Goal: Task Accomplishment & Management: Manage account settings

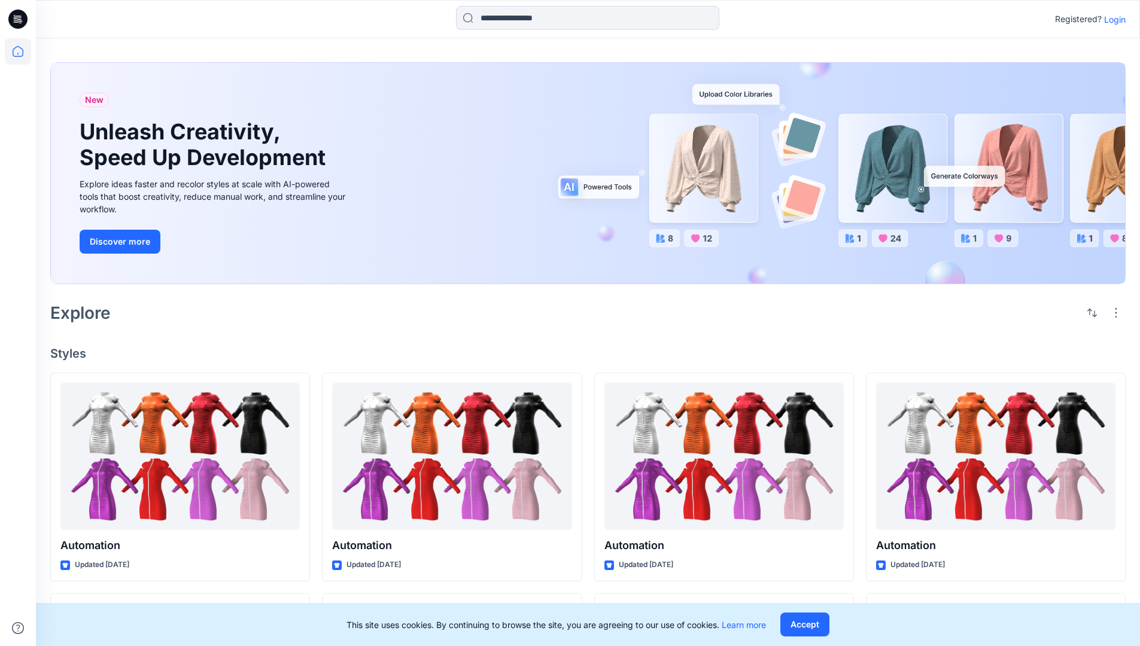
click at [1112, 19] on p "Login" at bounding box center [1115, 19] width 22 height 13
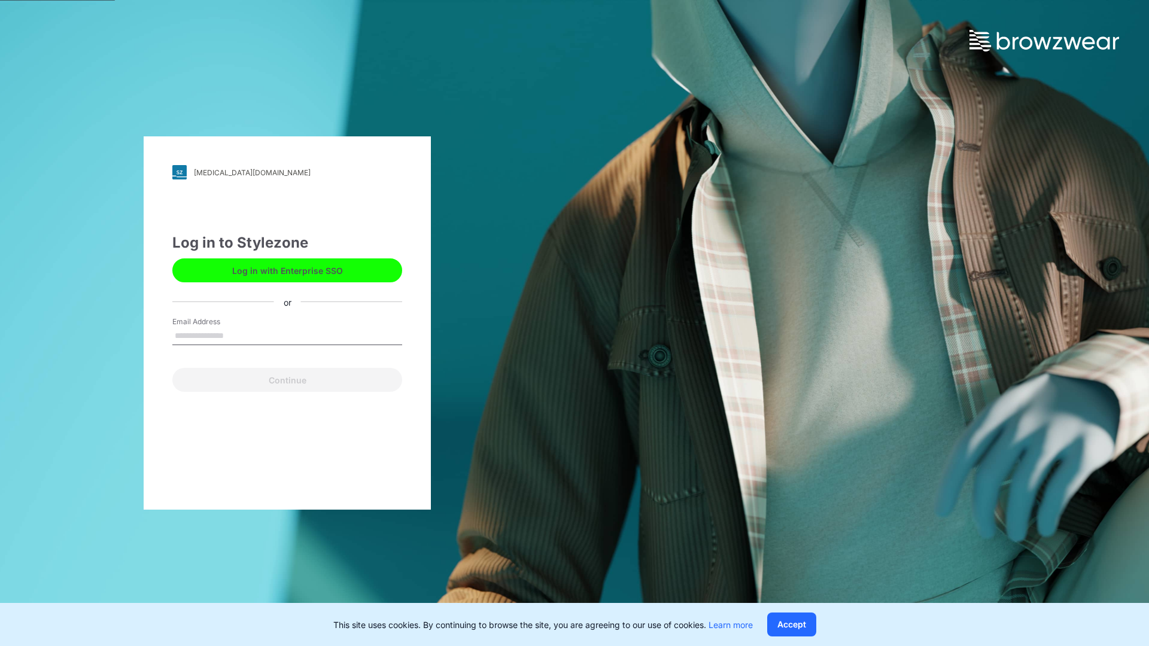
click at [236, 335] on input "Email Address" at bounding box center [287, 336] width 230 height 18
type input "**********"
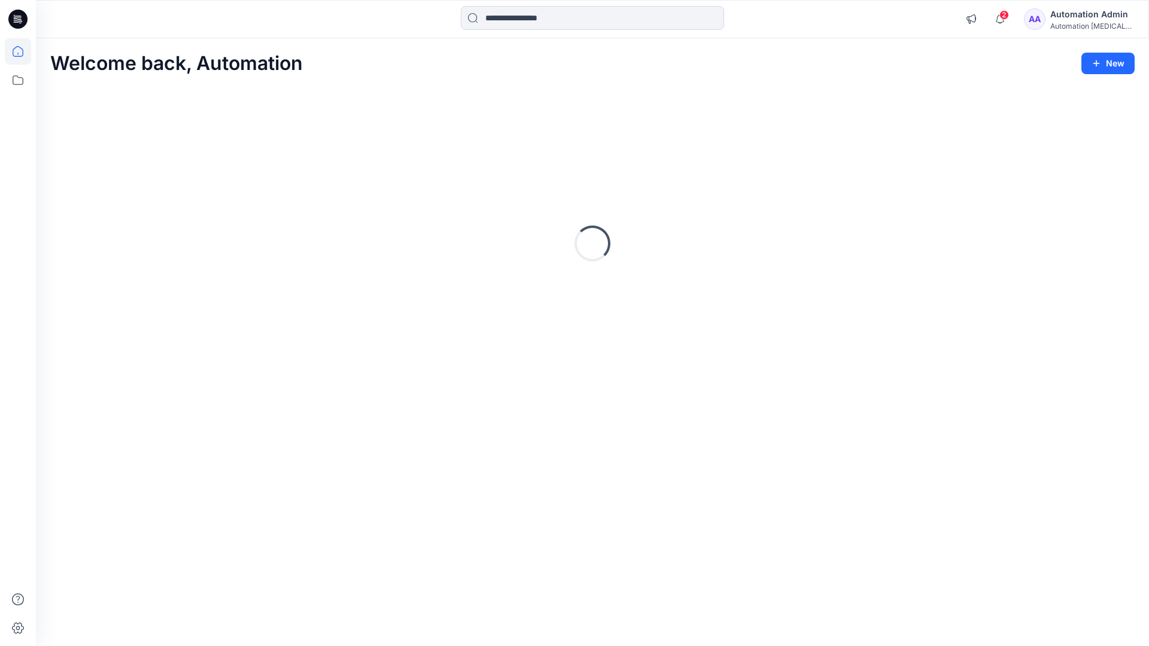
click at [23, 51] on icon at bounding box center [18, 51] width 11 height 11
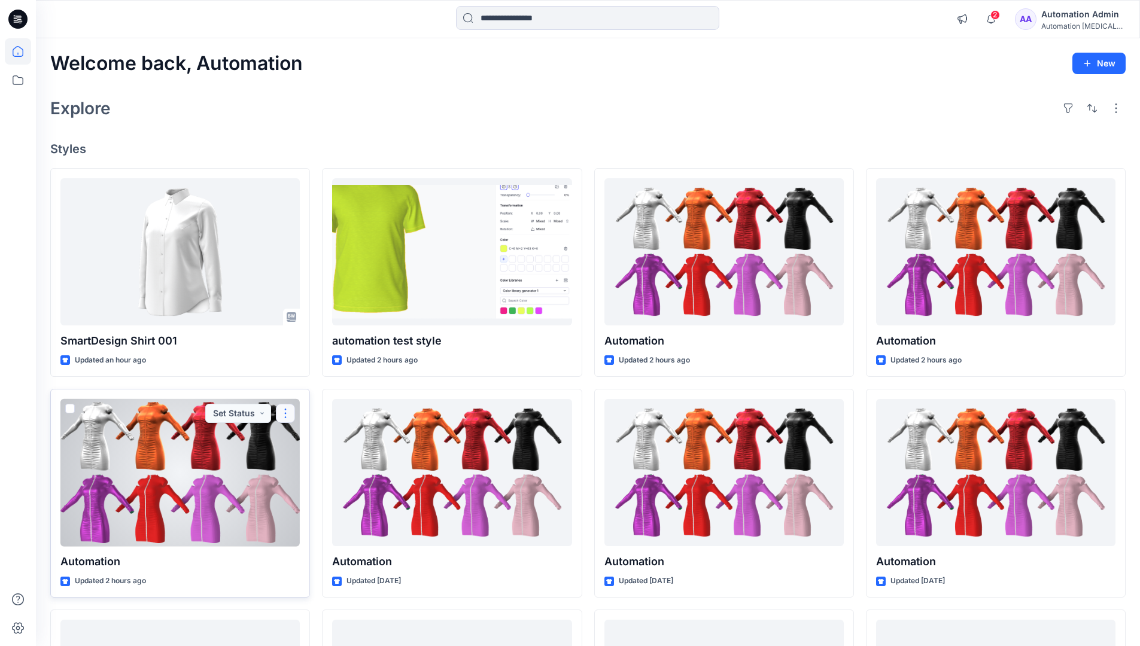
click at [286, 412] on button "button" at bounding box center [285, 413] width 19 height 19
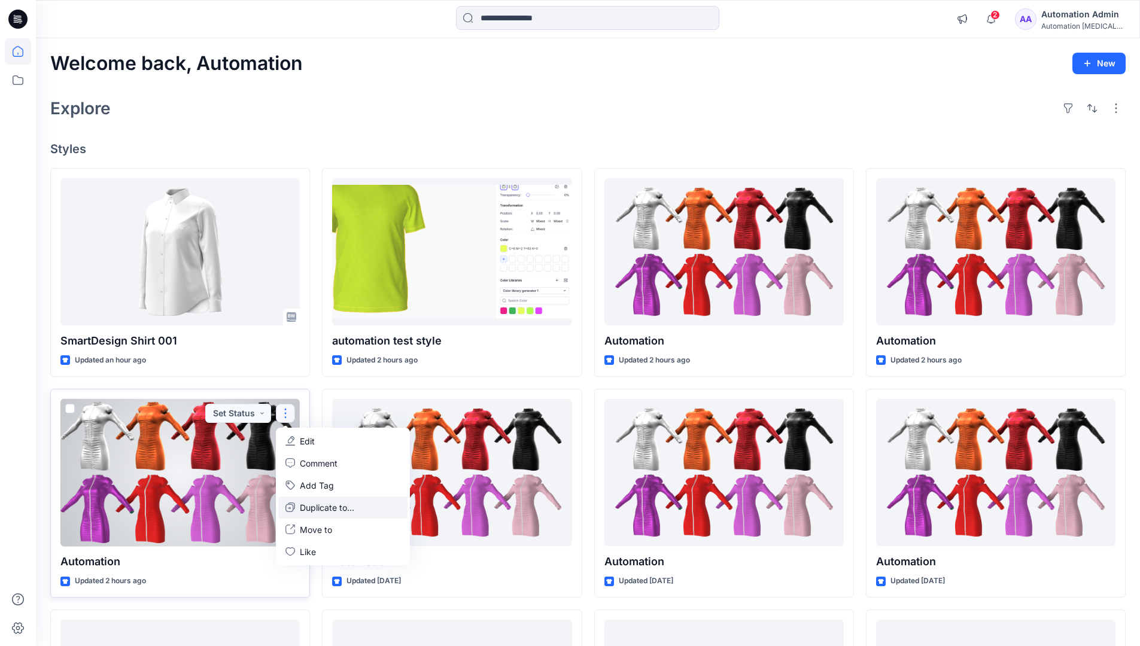
click at [304, 505] on p "Duplicate to..." at bounding box center [327, 508] width 54 height 13
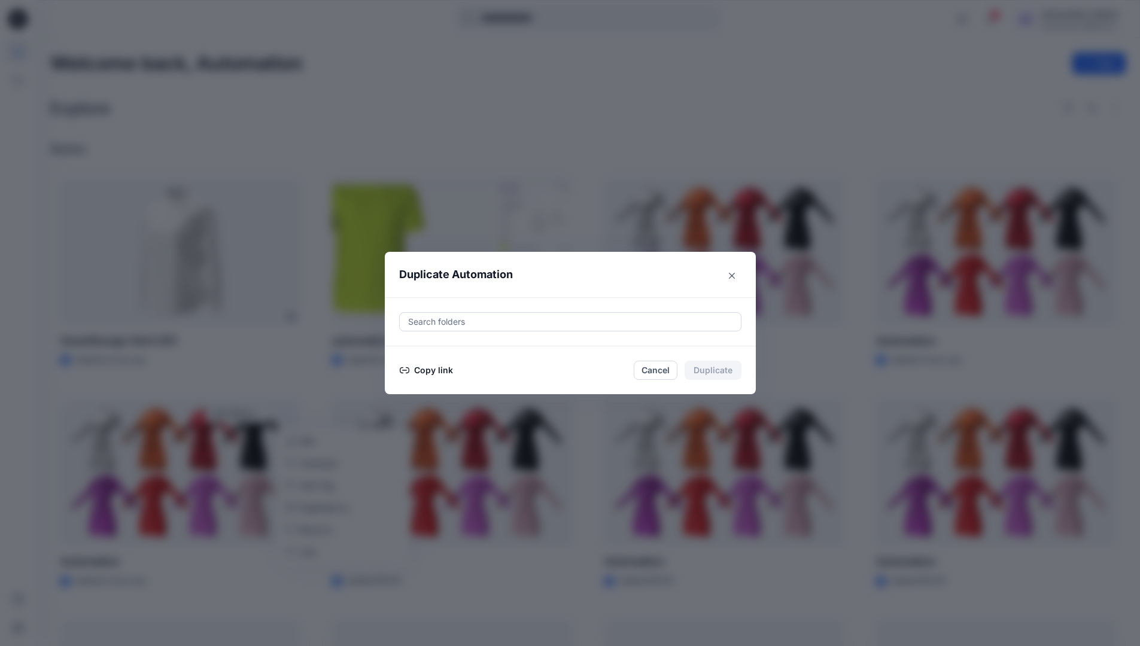
click at [450, 324] on div at bounding box center [570, 322] width 327 height 14
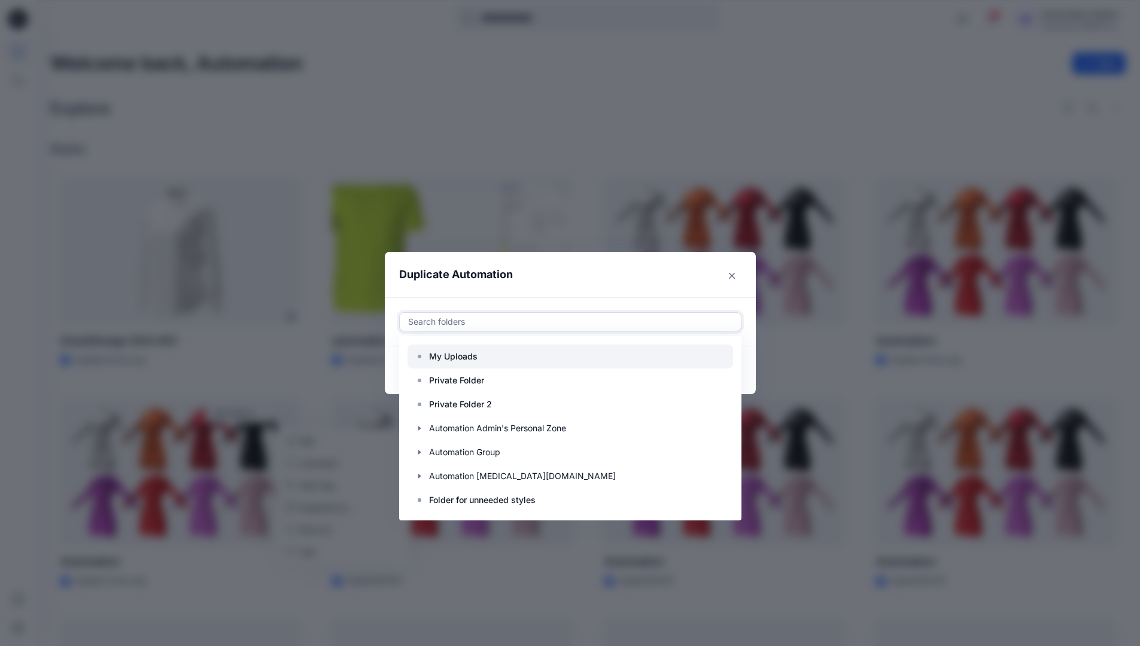
click at [460, 351] on p "My Uploads" at bounding box center [453, 357] width 48 height 14
click at [562, 282] on header "Duplicate Automation" at bounding box center [558, 274] width 347 height 45
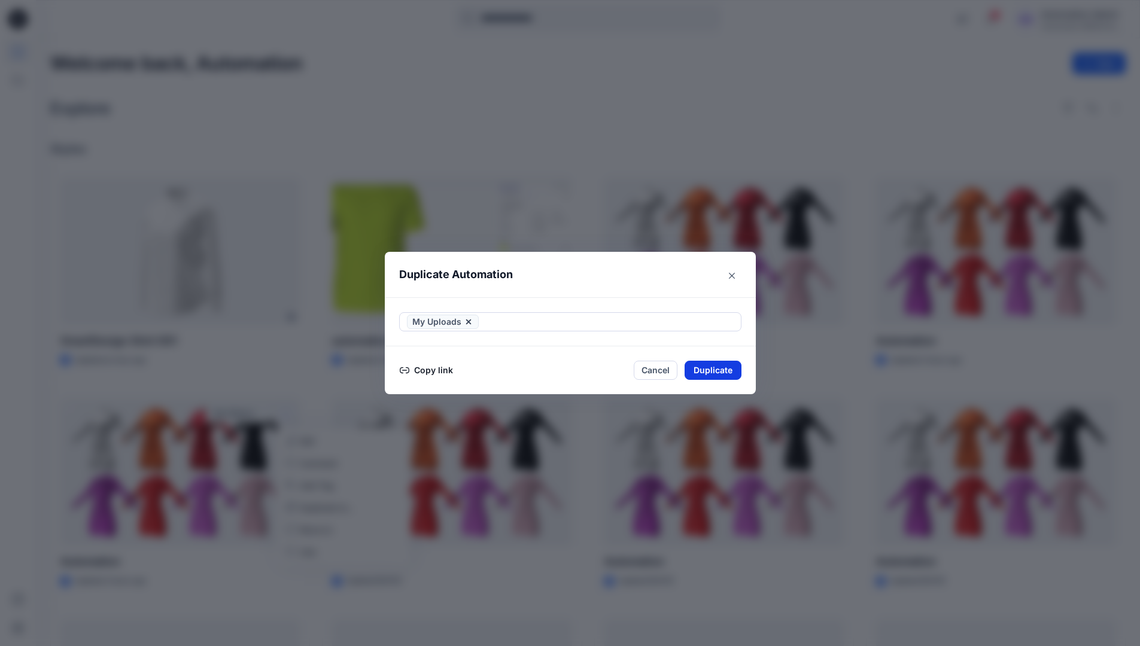
click at [725, 367] on button "Duplicate" at bounding box center [713, 370] width 57 height 19
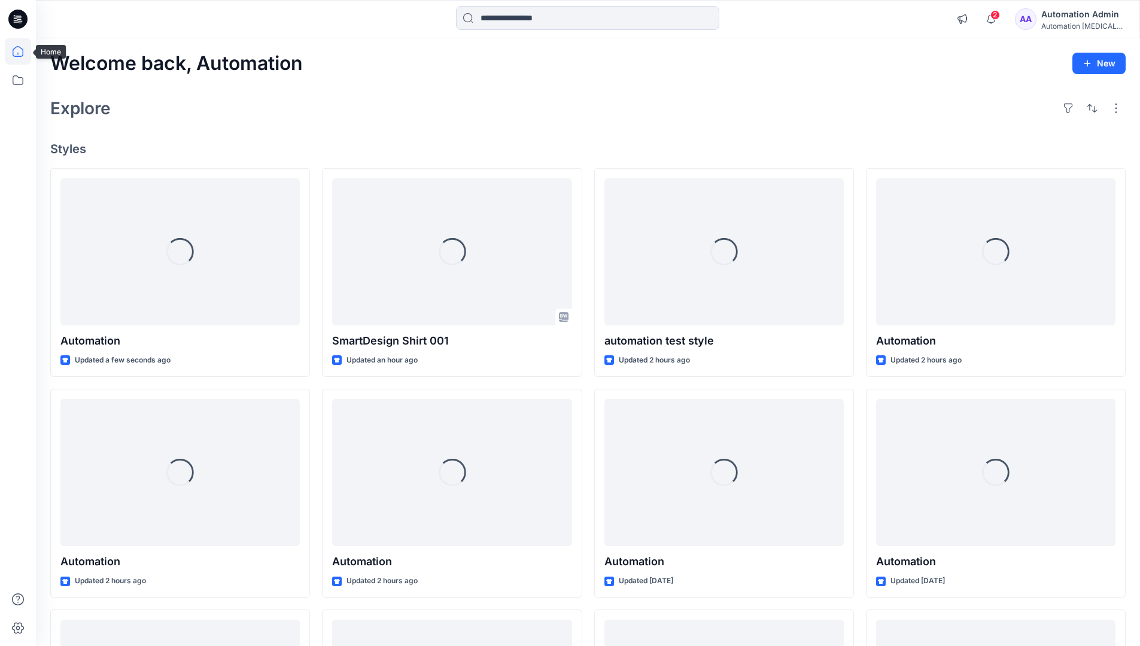
click at [12, 50] on icon at bounding box center [18, 51] width 26 height 26
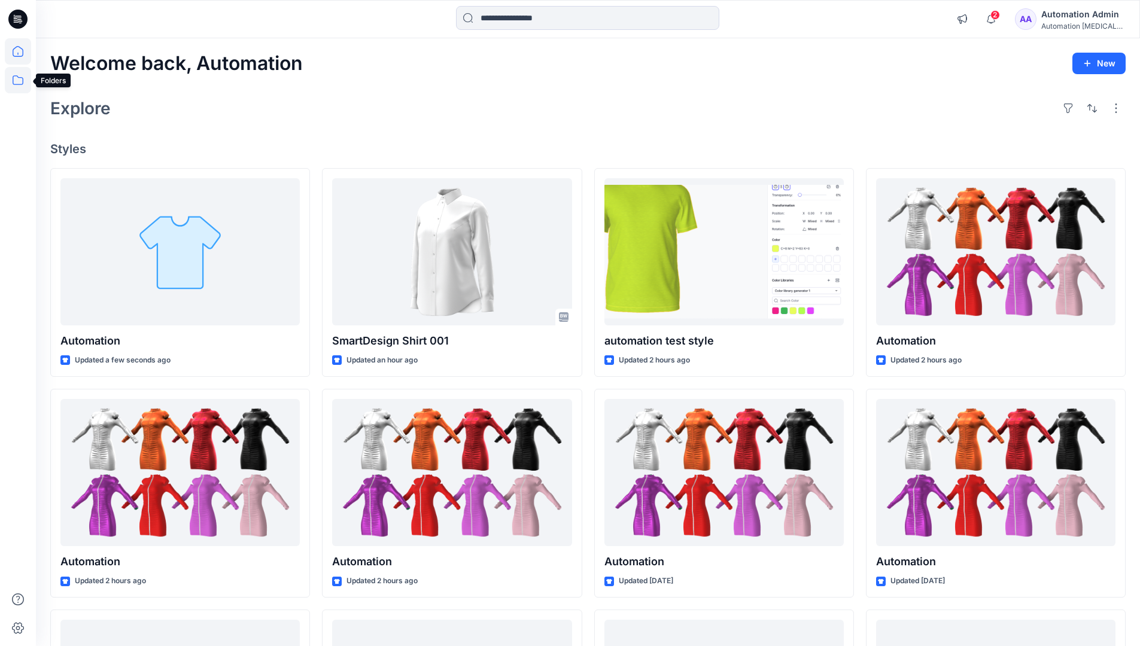
click at [20, 77] on icon at bounding box center [18, 80] width 26 height 26
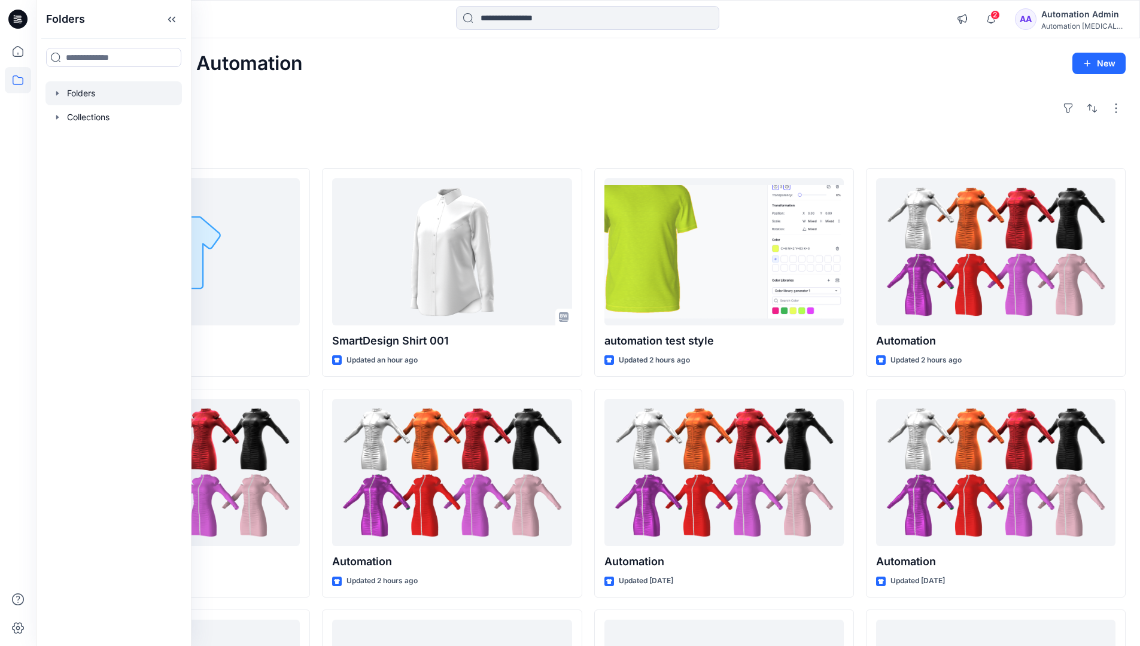
click at [87, 92] on div at bounding box center [113, 93] width 136 height 24
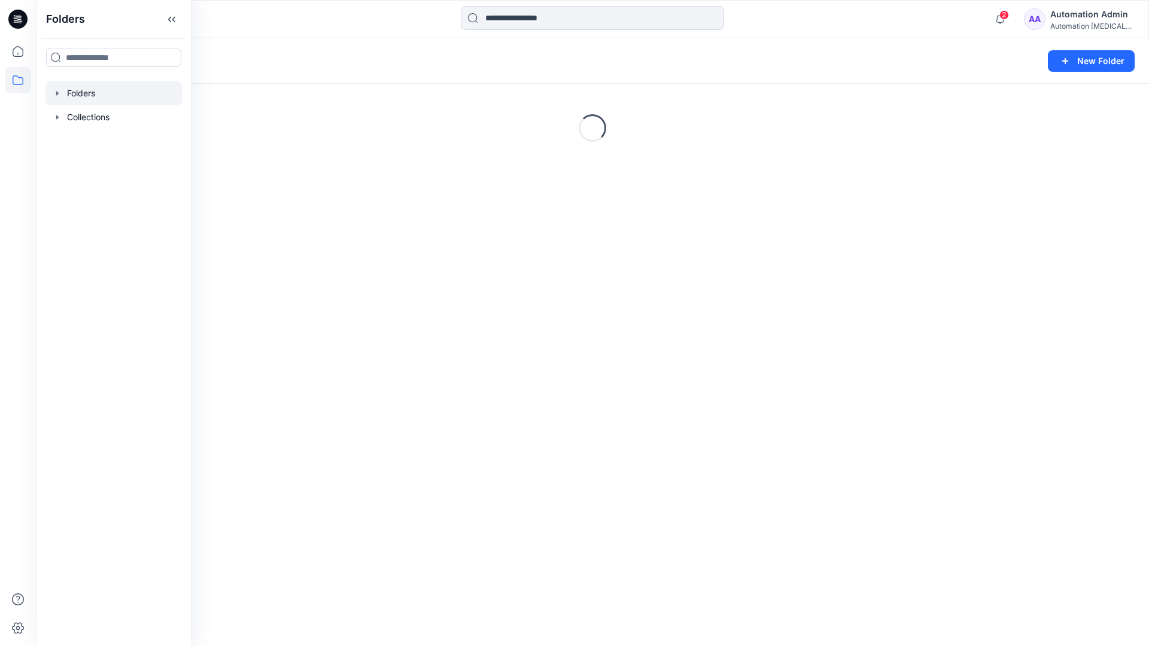
click at [1076, 20] on div "Automation Admin" at bounding box center [1092, 14] width 84 height 14
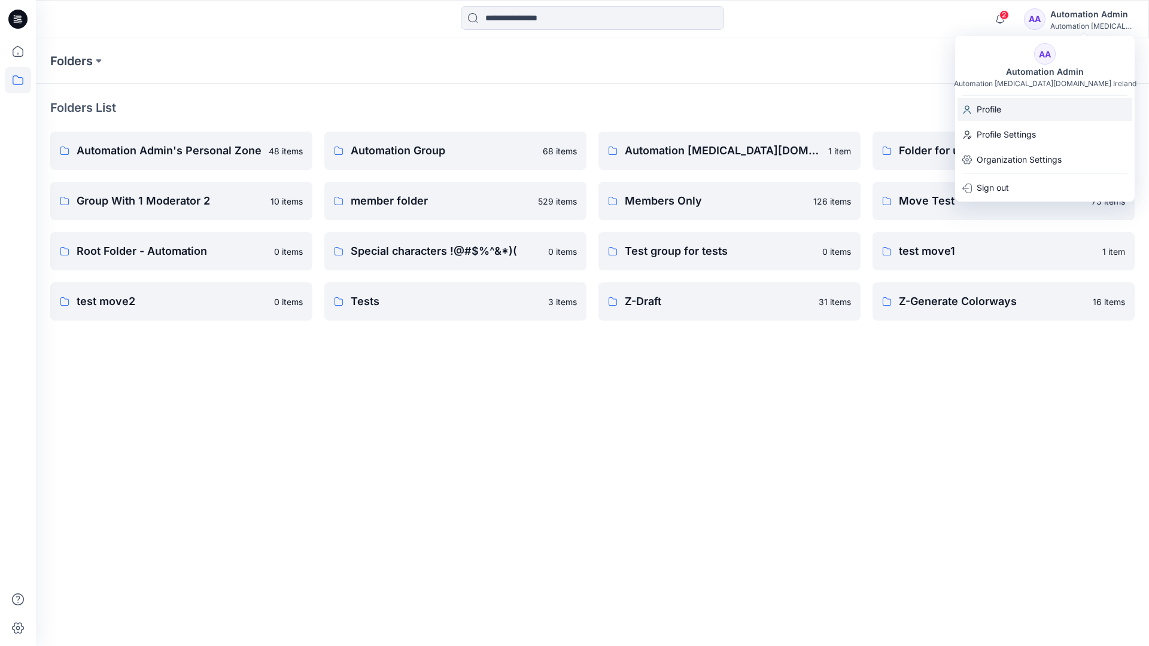
click at [998, 109] on p "Profile" at bounding box center [989, 109] width 25 height 23
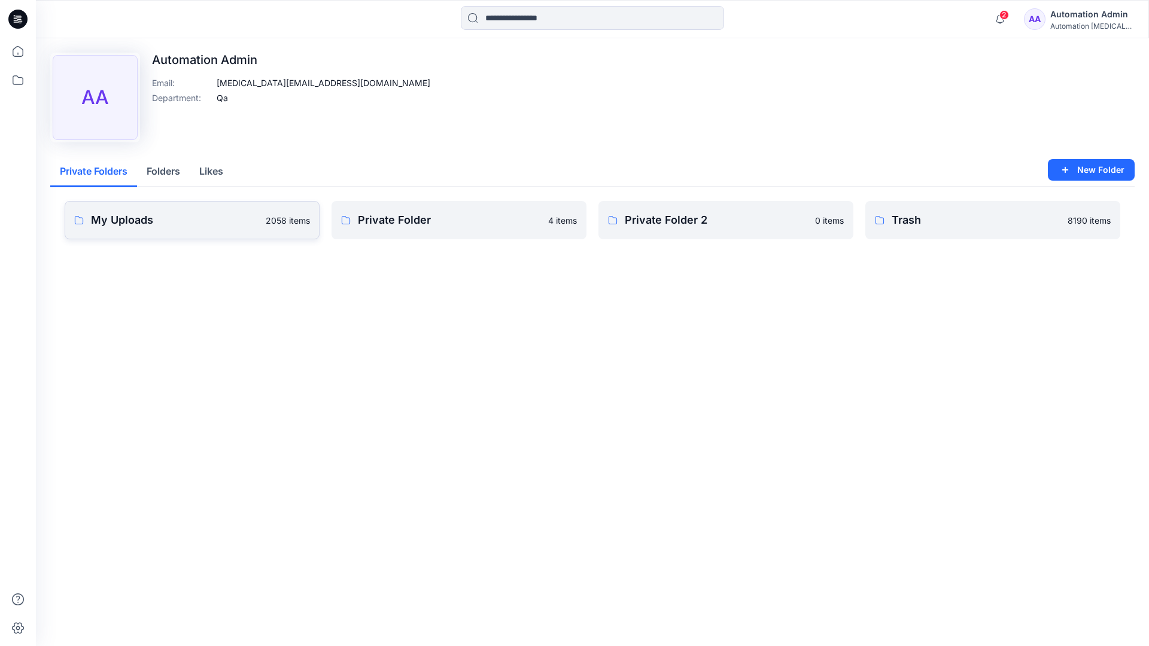
click at [209, 229] on link "My Uploads 2058 items" at bounding box center [192, 220] width 255 height 38
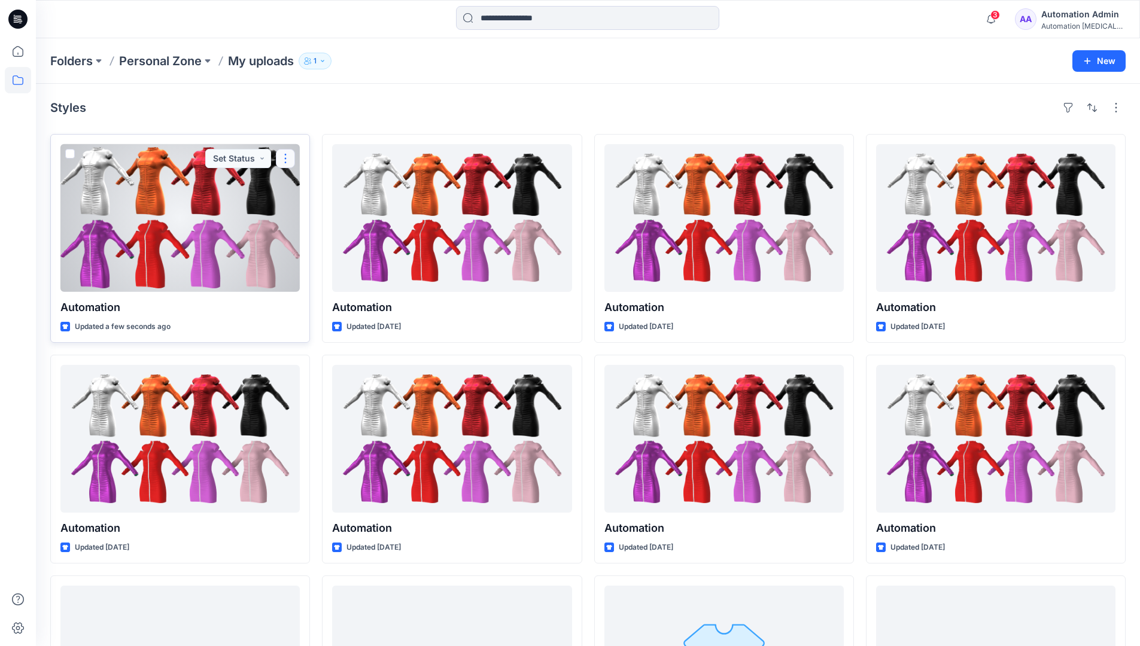
click at [284, 161] on button "button" at bounding box center [285, 158] width 19 height 19
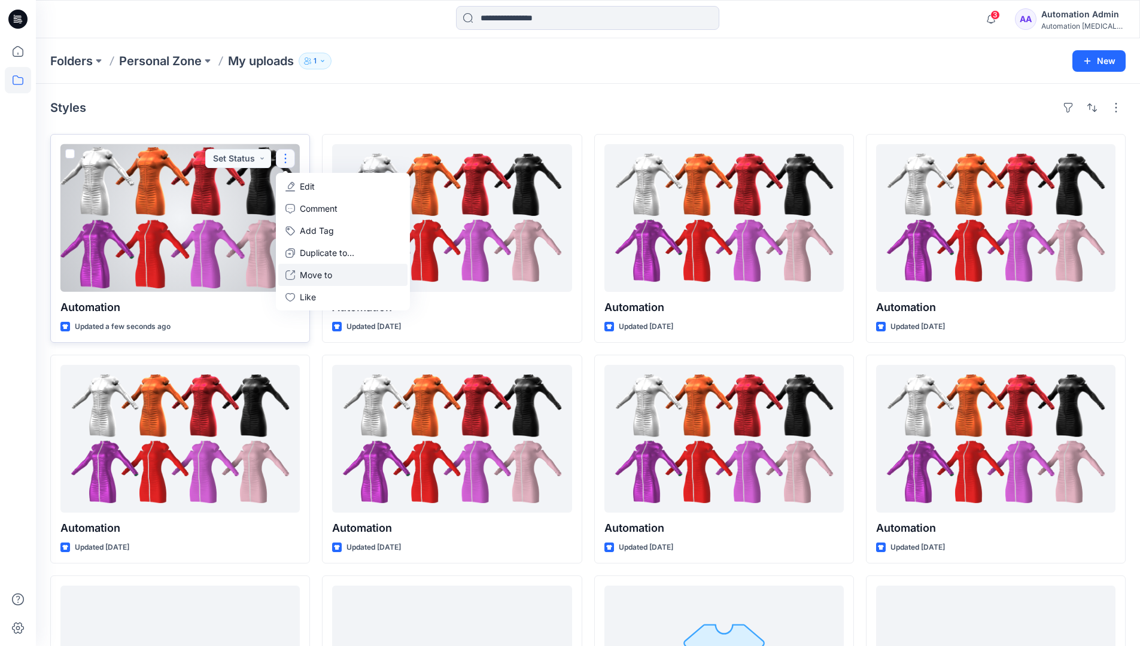
click at [299, 276] on button "Move to" at bounding box center [342, 275] width 129 height 22
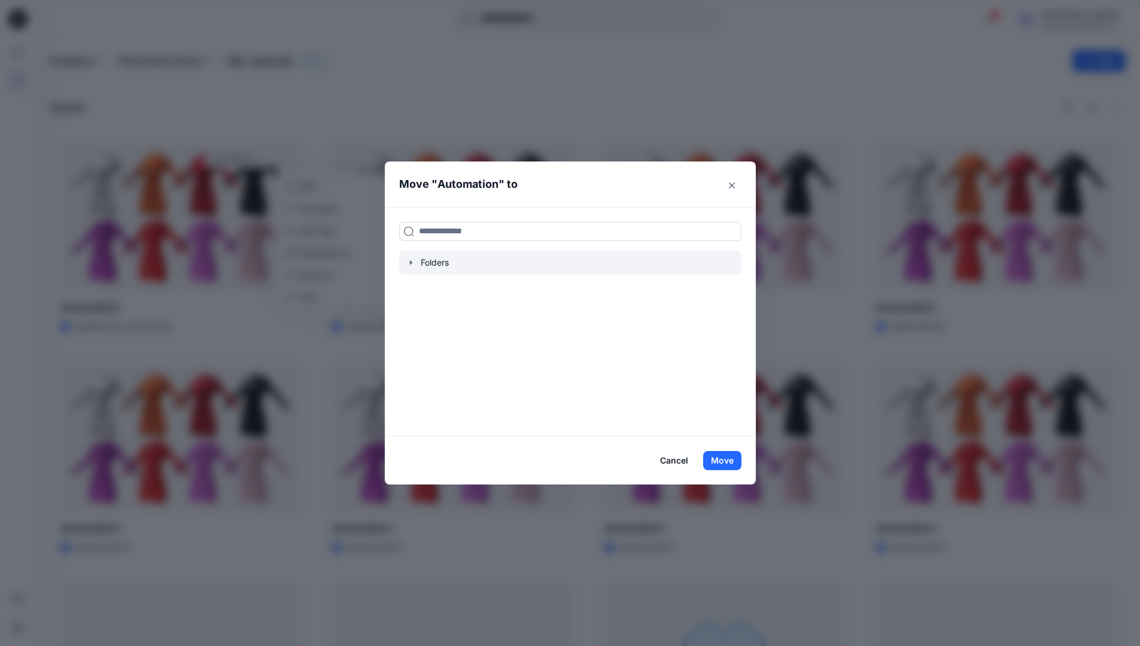
click at [415, 260] on icon "button" at bounding box center [411, 263] width 10 height 10
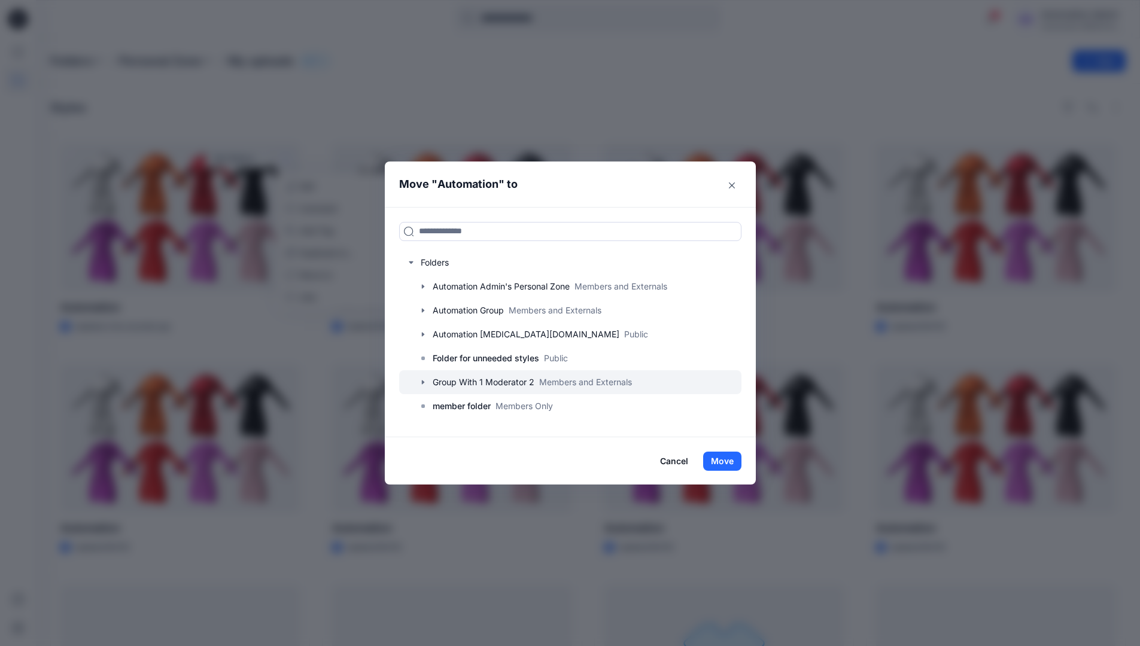
click at [437, 378] on div at bounding box center [570, 382] width 342 height 24
click at [731, 460] on button "Move" at bounding box center [722, 461] width 38 height 19
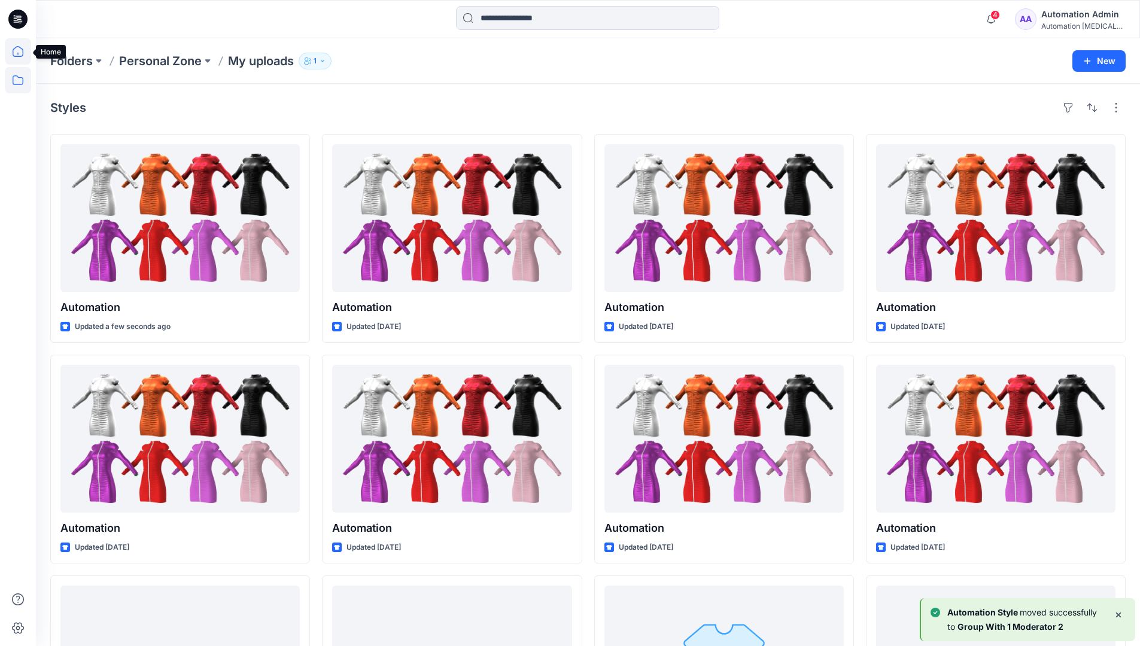
click at [19, 54] on icon at bounding box center [18, 51] width 26 height 26
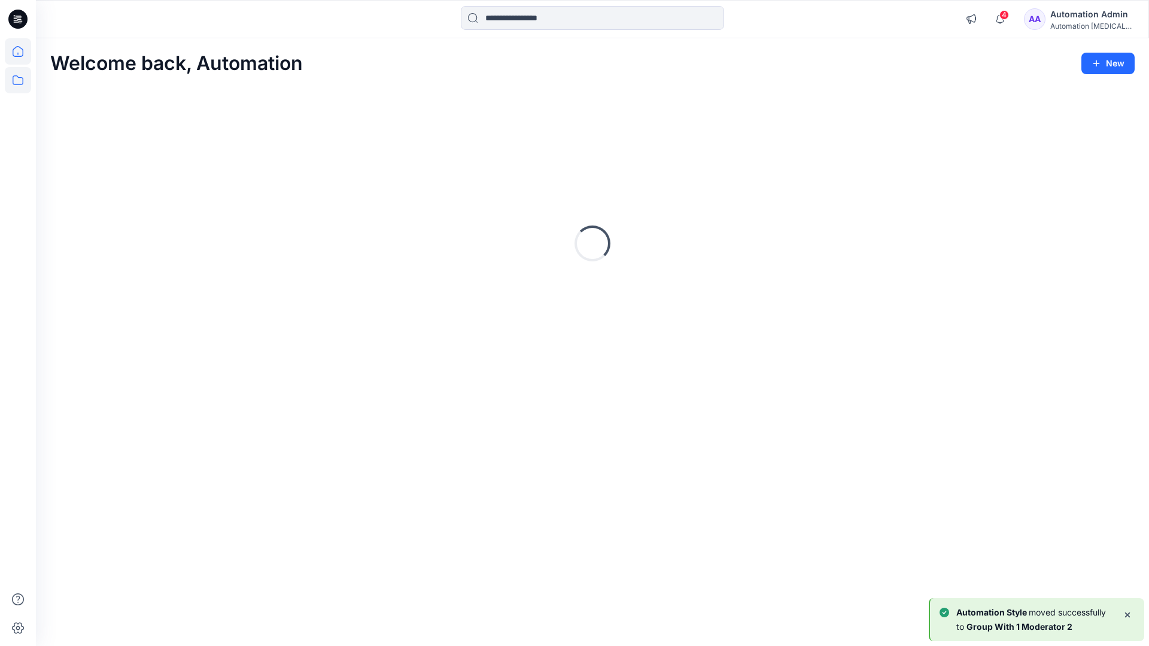
click at [19, 78] on icon at bounding box center [18, 80] width 11 height 10
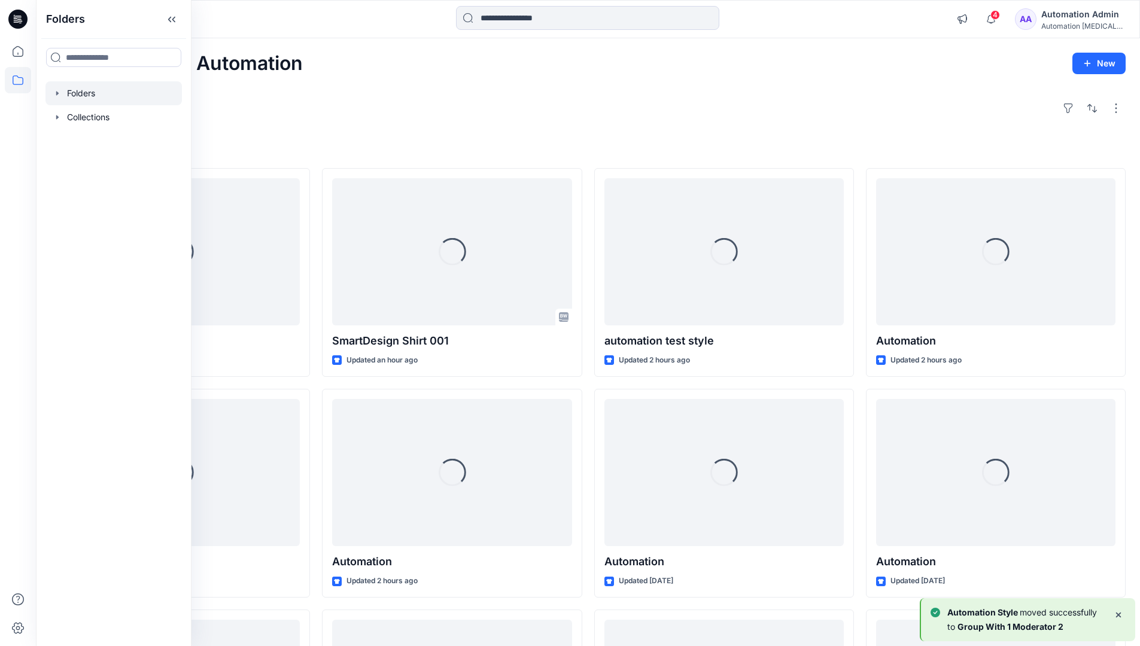
click at [87, 92] on div at bounding box center [113, 93] width 136 height 24
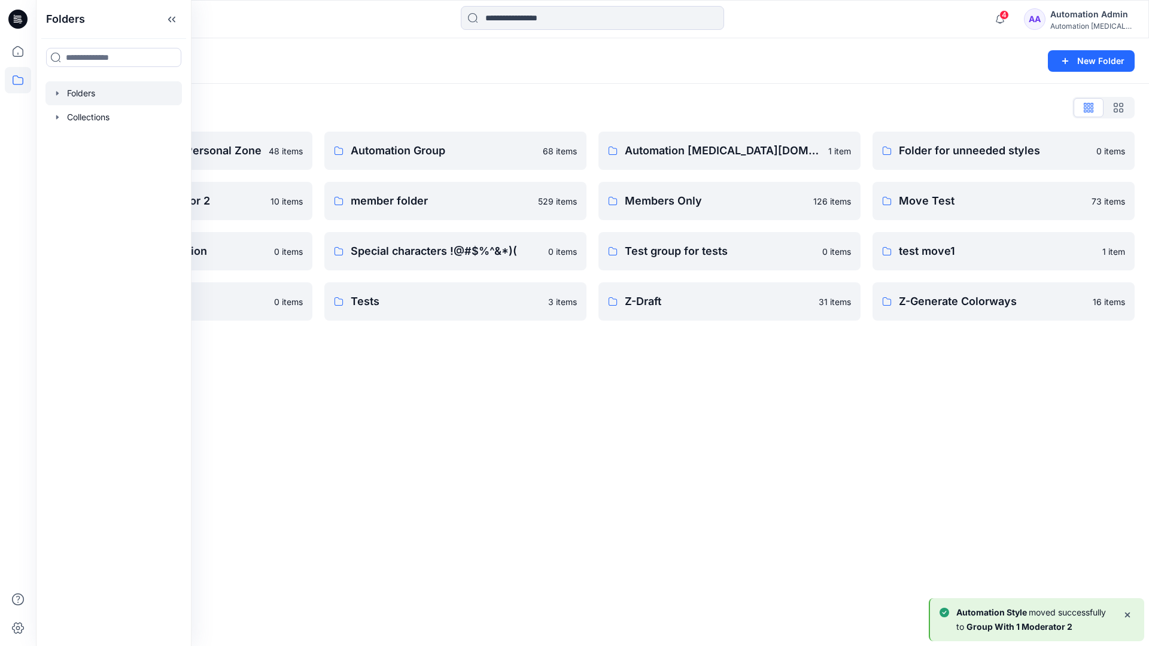
click at [479, 380] on div "Folders New Folder Folders List Automation Admin's Personal Zone 48 items Group…" at bounding box center [592, 342] width 1113 height 608
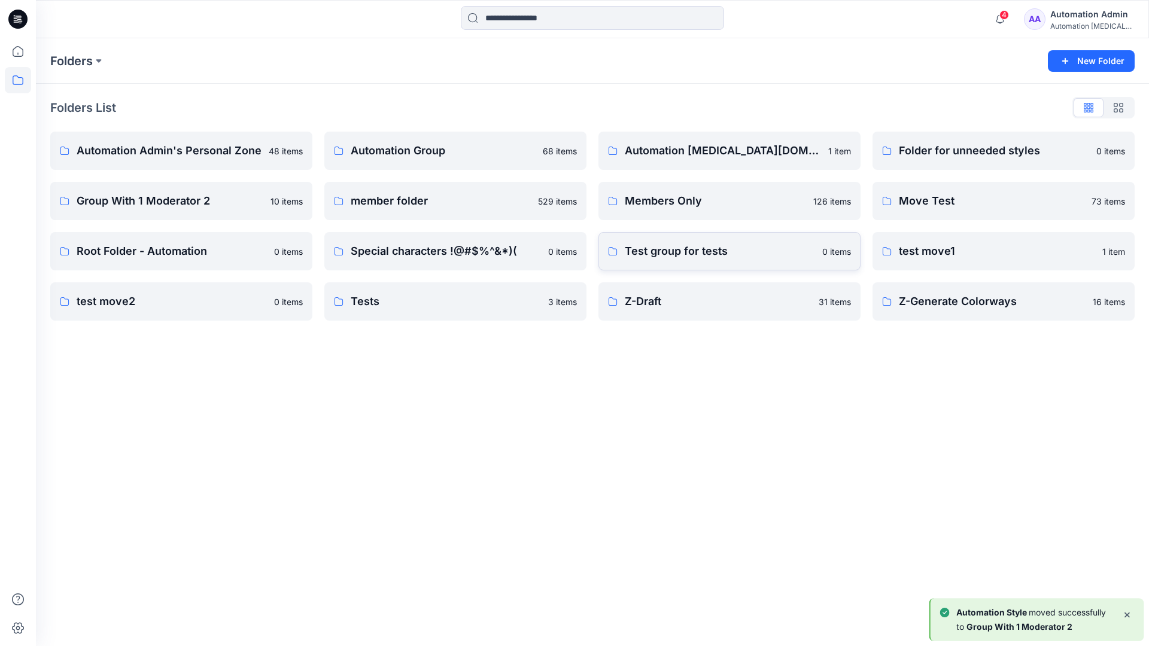
click at [718, 256] on p "Test group for tests" at bounding box center [720, 251] width 190 height 17
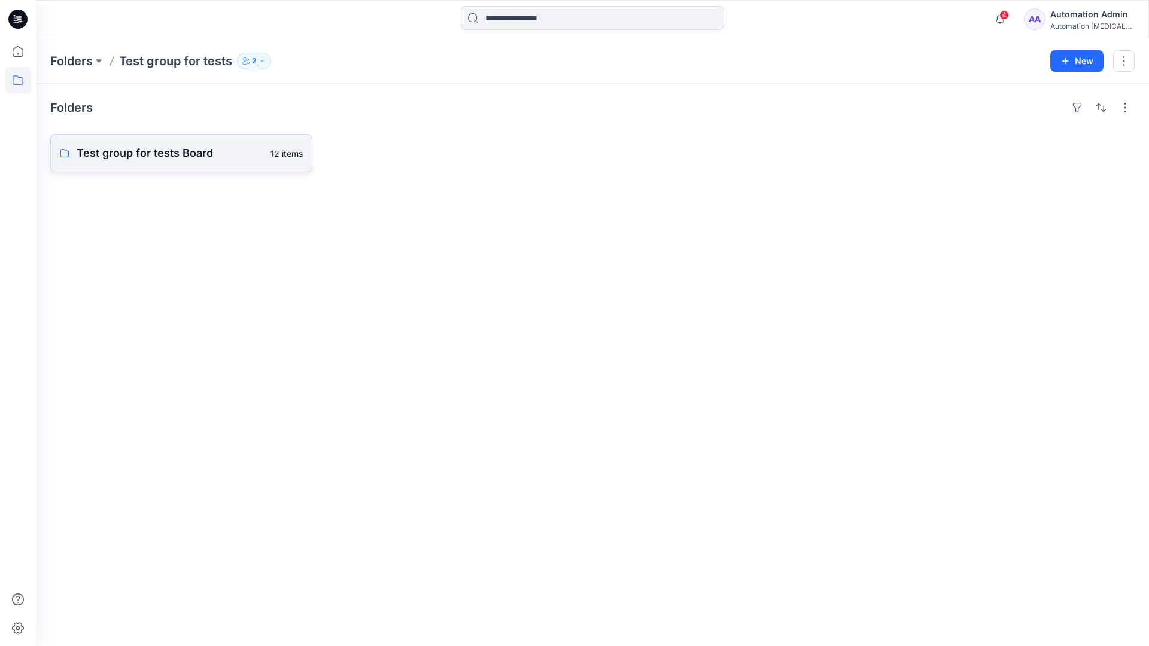
click at [205, 163] on link "Test group for tests Board 12 items" at bounding box center [181, 153] width 262 height 38
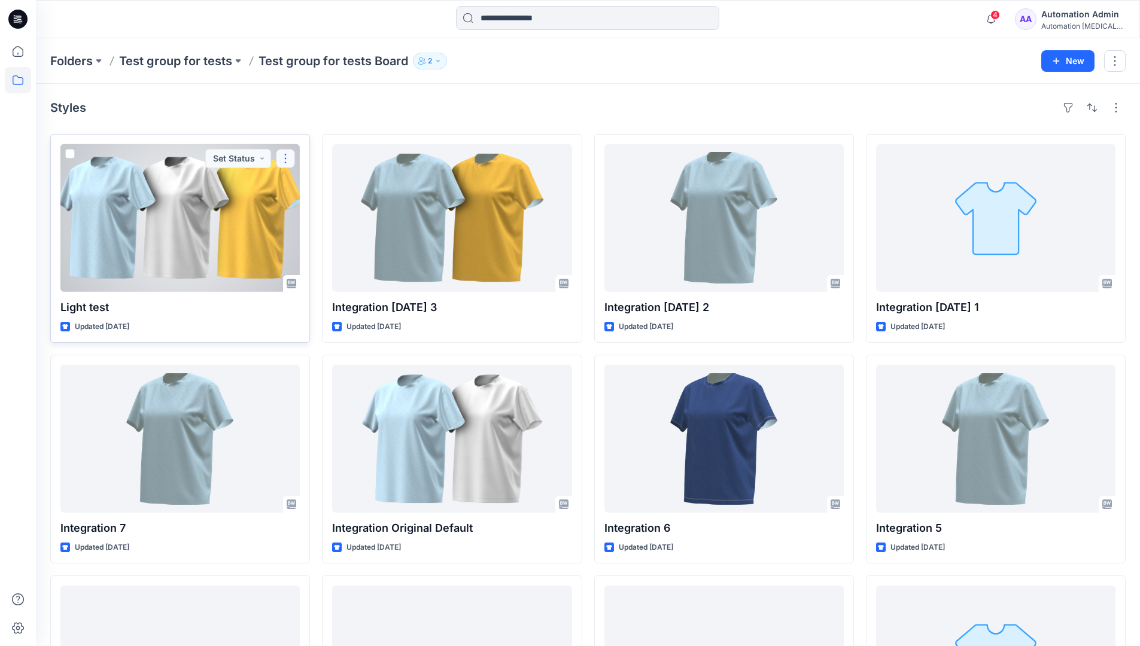
click at [289, 159] on button "button" at bounding box center [285, 158] width 19 height 19
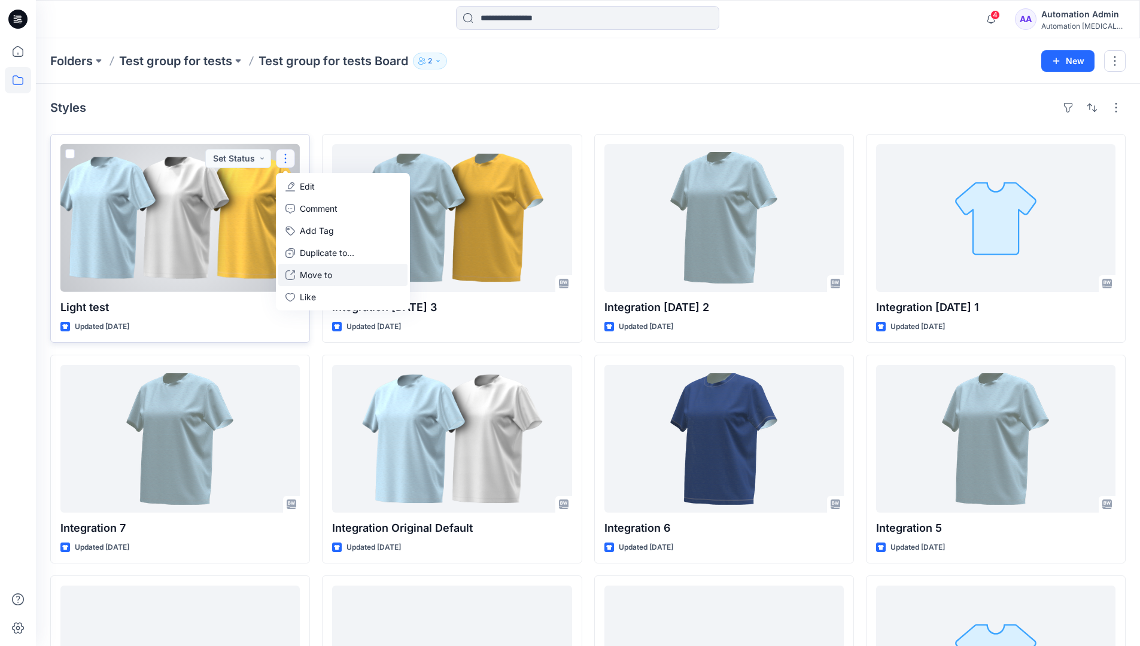
click at [314, 271] on p "Move to" at bounding box center [316, 275] width 32 height 13
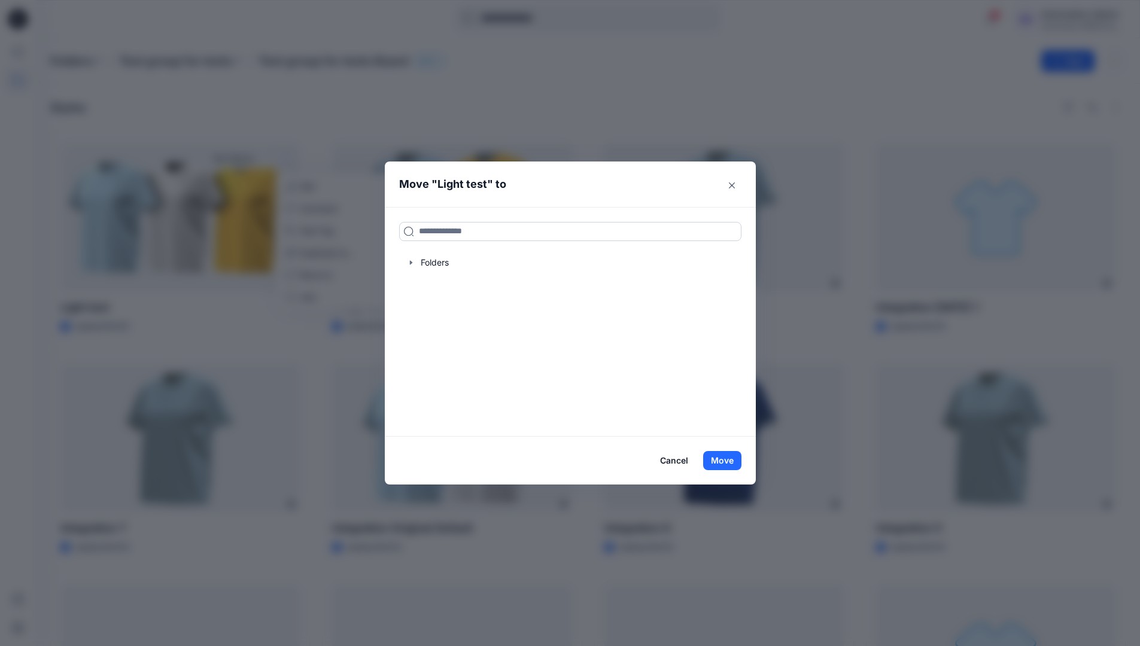
click at [442, 236] on input at bounding box center [570, 231] width 342 height 19
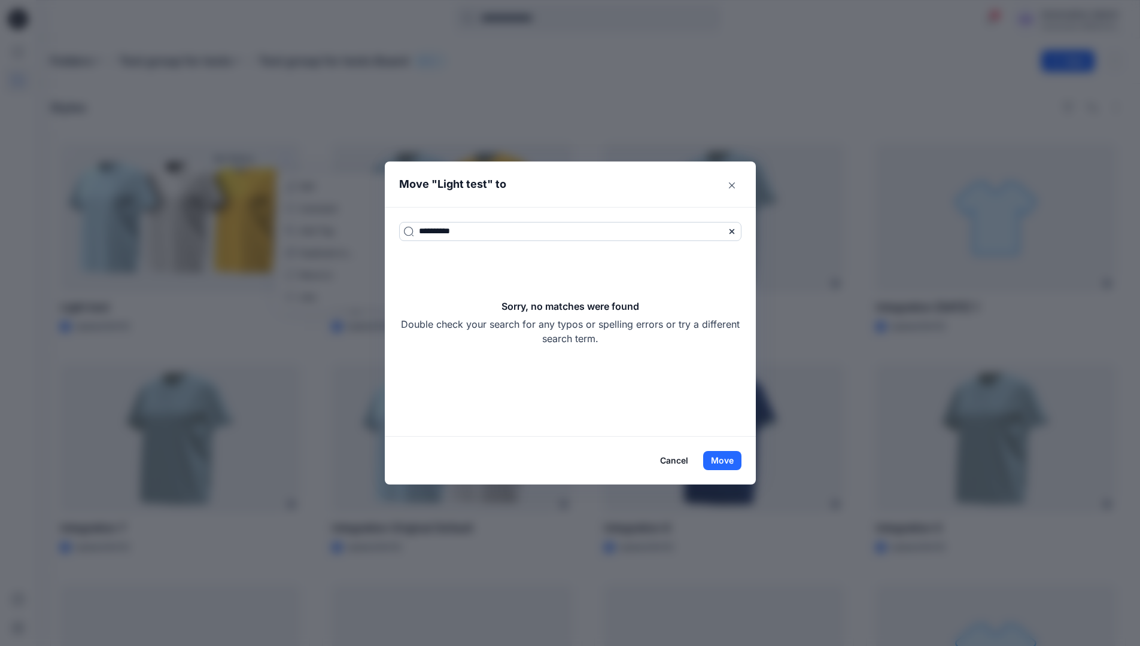
type input "**********"
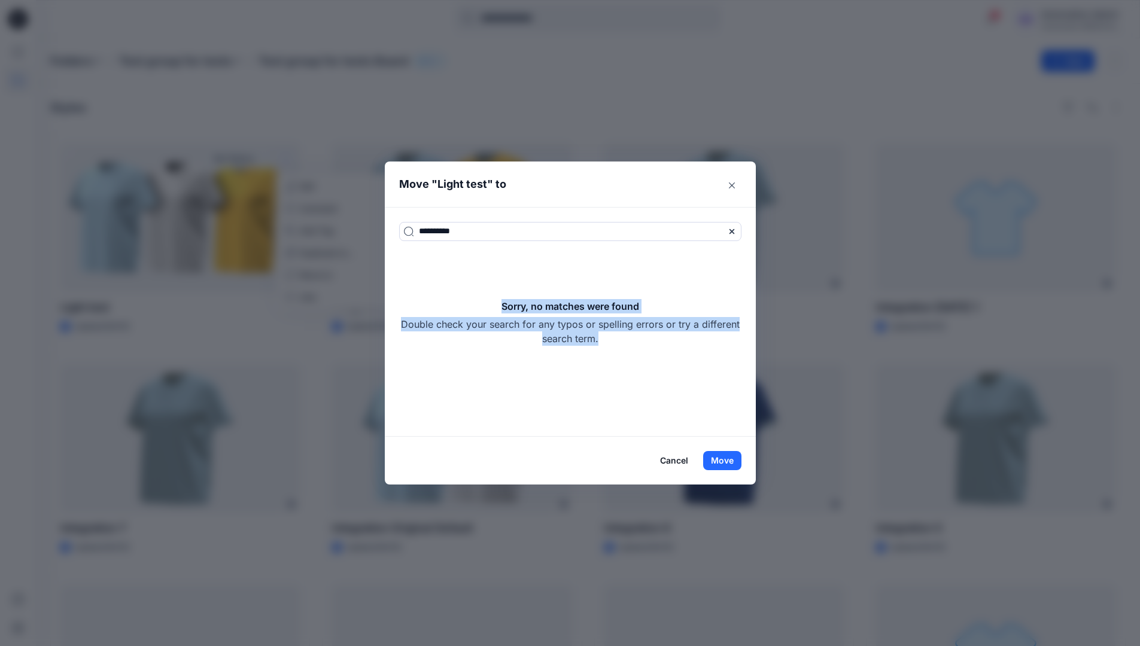
drag, startPoint x: 442, startPoint y: 236, endPoint x: 648, endPoint y: 335, distance: 228.9
click at [648, 335] on div "Sorry, no matches were found Double check your search for any typos or spelling…" at bounding box center [570, 322] width 342 height 47
click at [734, 455] on button "Move" at bounding box center [722, 460] width 38 height 19
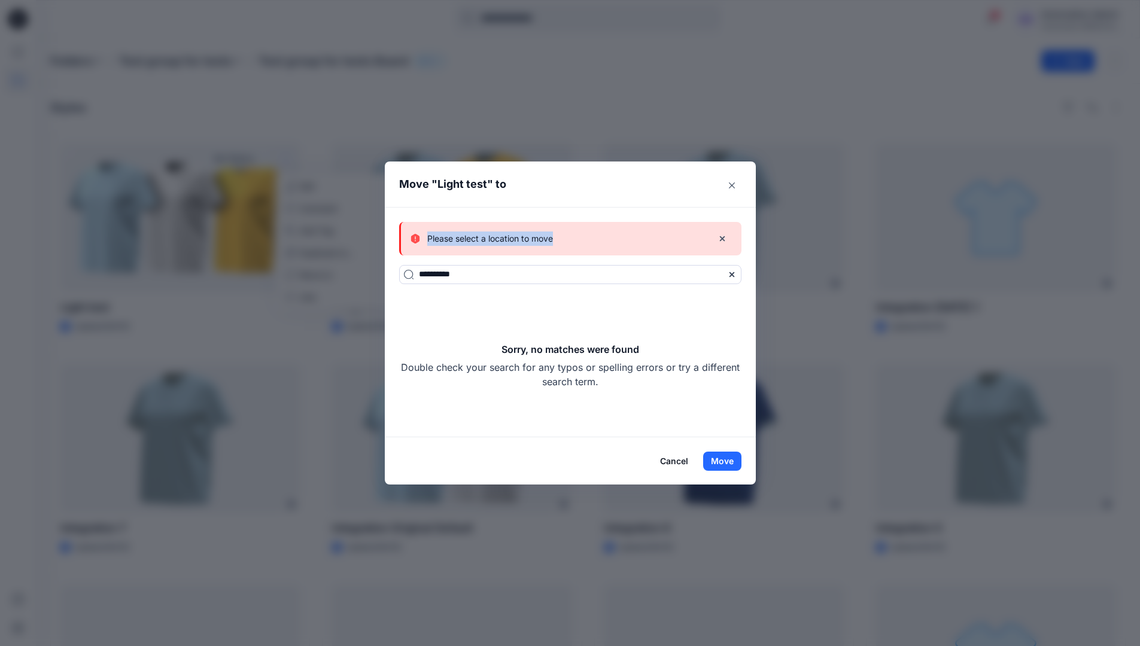
drag, startPoint x: 734, startPoint y: 455, endPoint x: 564, endPoint y: 239, distance: 274.6
click at [564, 239] on div "Please select a location to move" at bounding box center [557, 239] width 293 height 14
click at [673, 460] on button "Cancel" at bounding box center [674, 461] width 44 height 19
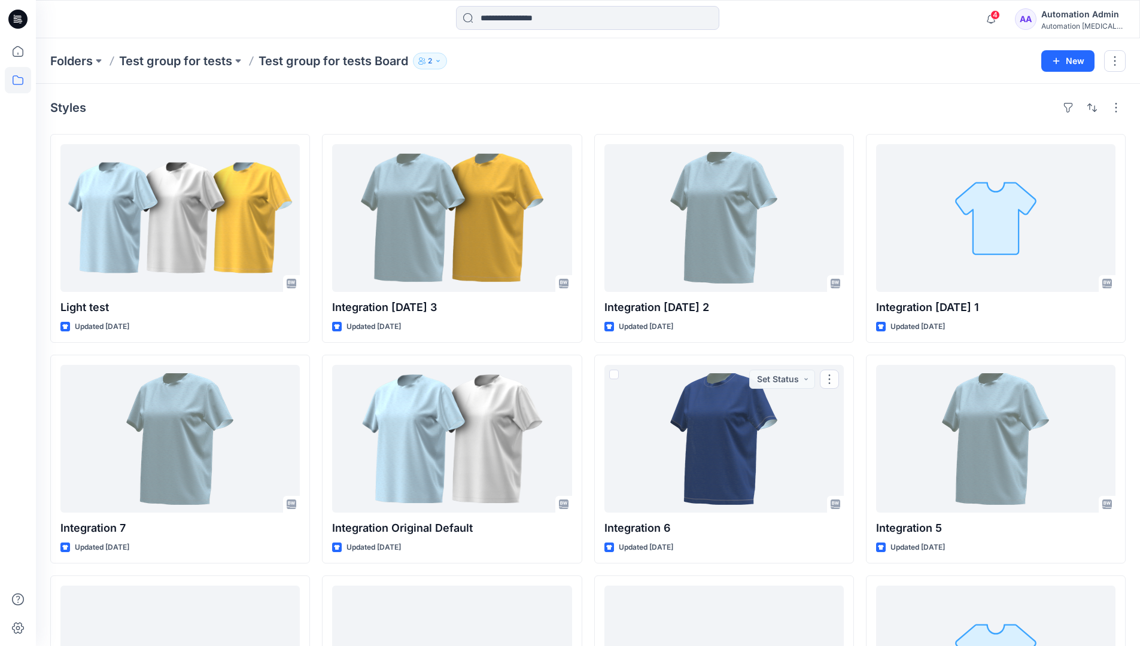
click at [1076, 16] on div "Automation Admin" at bounding box center [1083, 14] width 84 height 14
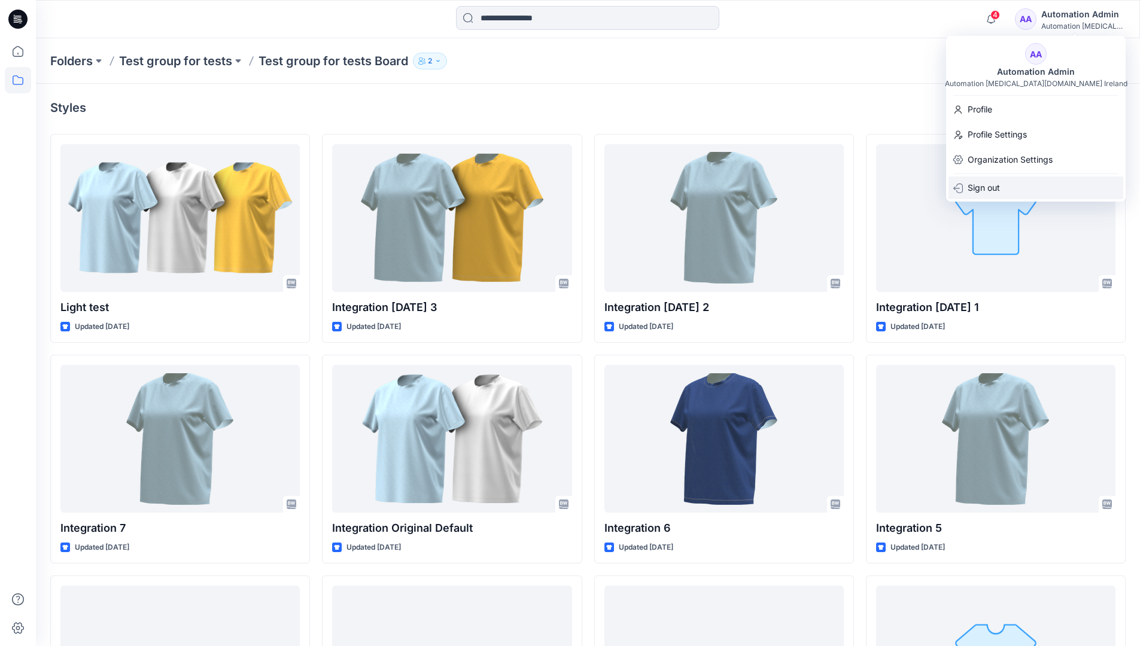
click at [978, 191] on p "Sign out" at bounding box center [984, 188] width 32 height 23
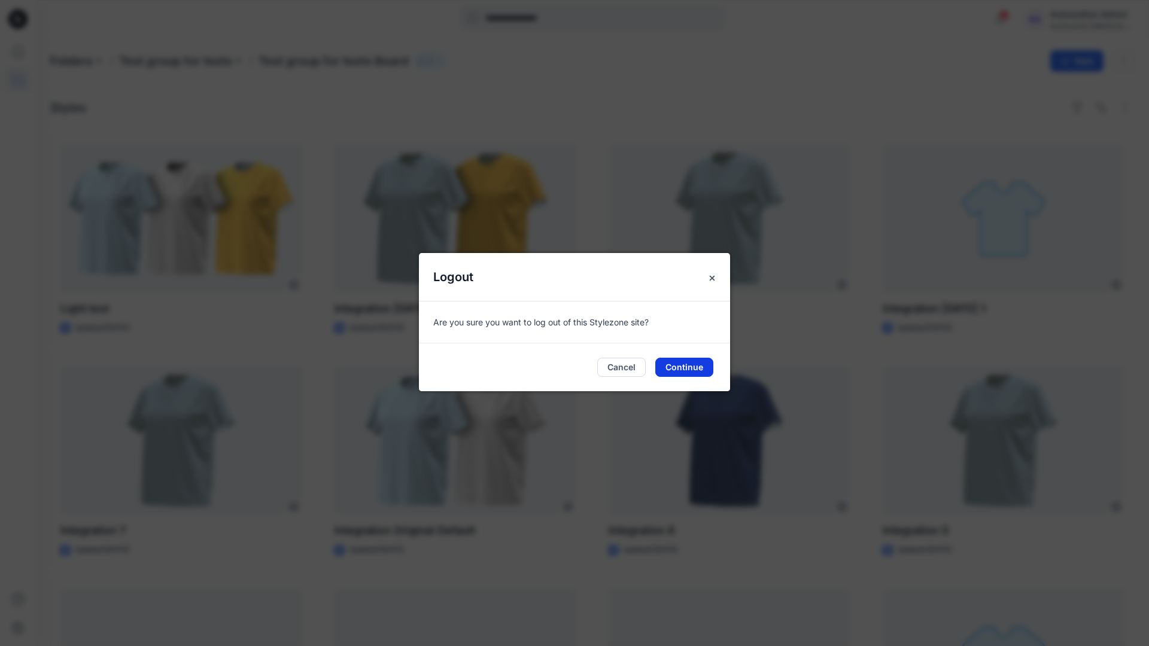
click at [698, 370] on button "Continue" at bounding box center [684, 367] width 58 height 19
